Goal: Information Seeking & Learning: Check status

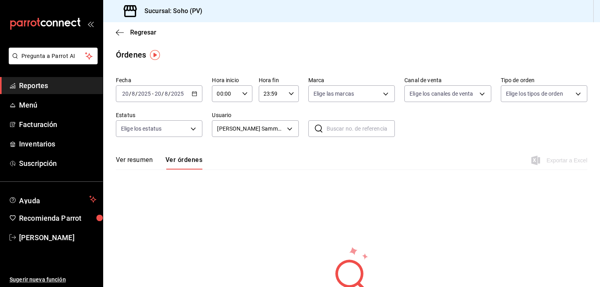
click at [133, 160] on button "Ver resumen" at bounding box center [134, 163] width 37 height 14
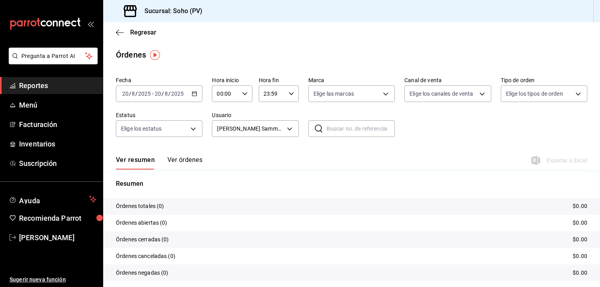
click at [42, 87] on span "Reportes" at bounding box center [57, 85] width 77 height 11
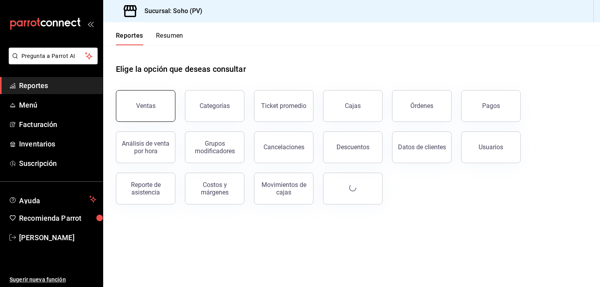
click at [148, 103] on div "Ventas" at bounding box center [145, 106] width 19 height 8
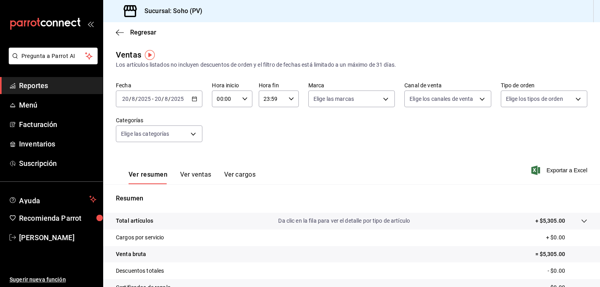
click at [147, 52] on img "button" at bounding box center [150, 55] width 10 height 10
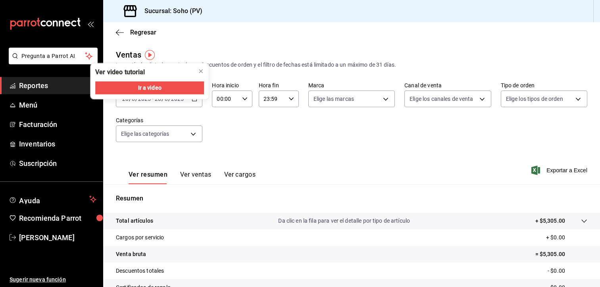
click at [327, 41] on div "Regresar" at bounding box center [351, 32] width 497 height 20
click at [233, 124] on div "Fecha [DATE] [DATE] - [DATE] [DATE] Hora inicio 00:00 Hora inicio Hora fin 23:5…" at bounding box center [352, 117] width 472 height 70
click at [200, 71] on icon "close" at bounding box center [201, 71] width 6 height 6
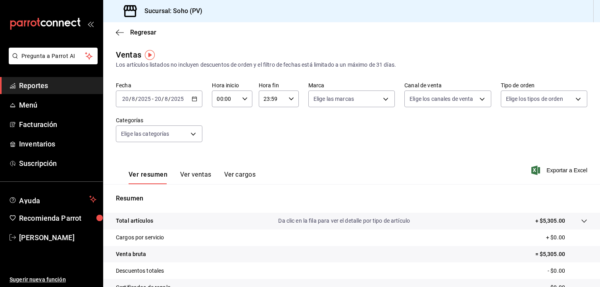
click at [191, 176] on button "Ver ventas" at bounding box center [195, 178] width 31 height 14
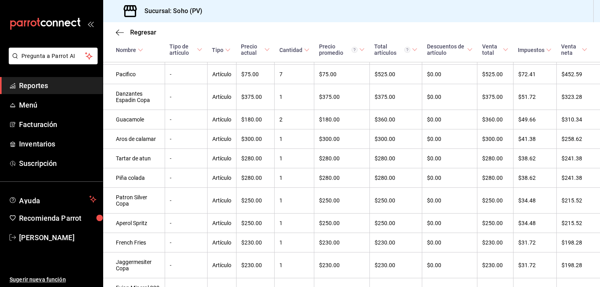
scroll to position [206, 0]
